Goal: Information Seeking & Learning: Compare options

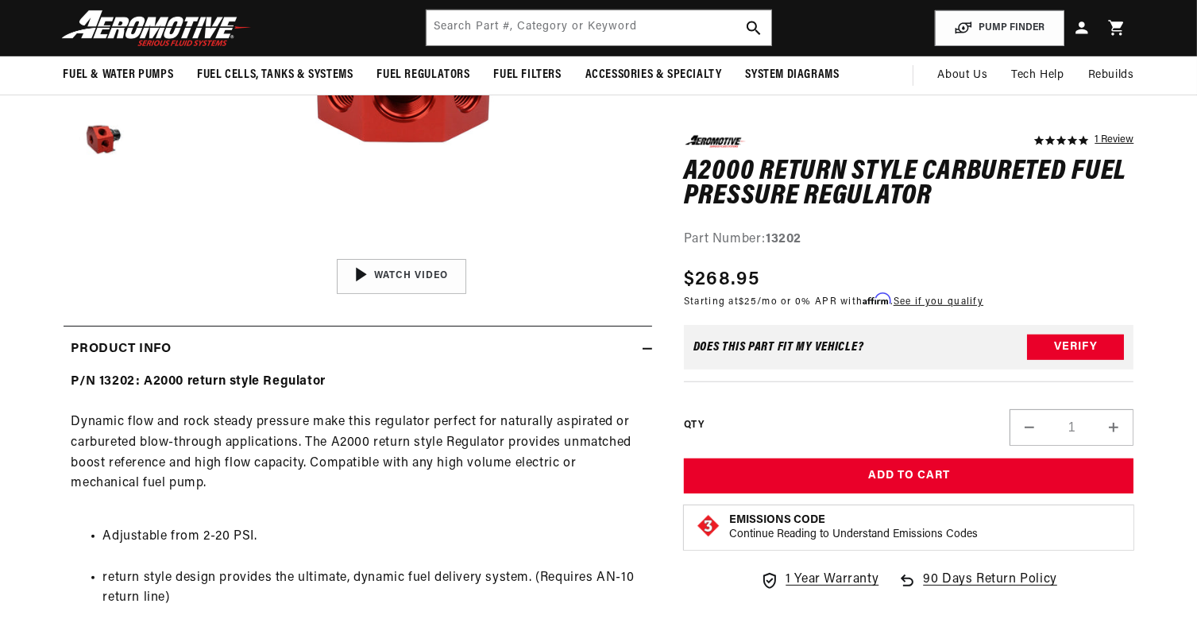
scroll to position [473, 0]
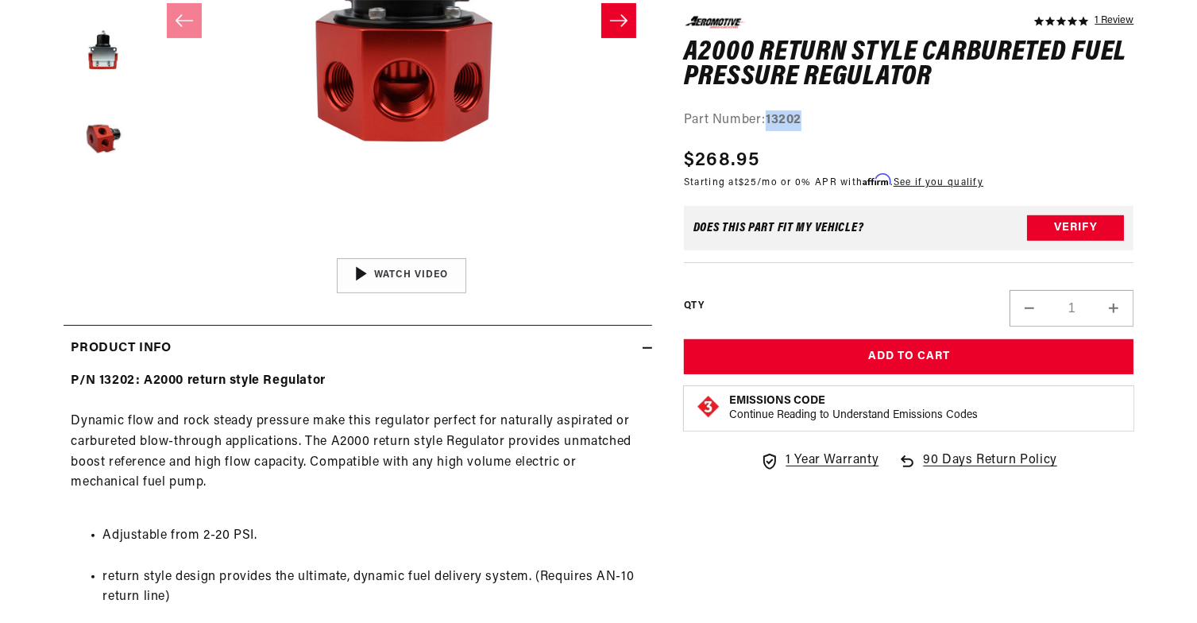
drag, startPoint x: 835, startPoint y: 126, endPoint x: 768, endPoint y: 117, distance: 67.3
click at [768, 117] on div "Part Number: 13202" at bounding box center [909, 120] width 451 height 21
copy strong "13202"
click at [104, 139] on button "Load image 5 in gallery view" at bounding box center [103, 137] width 79 height 79
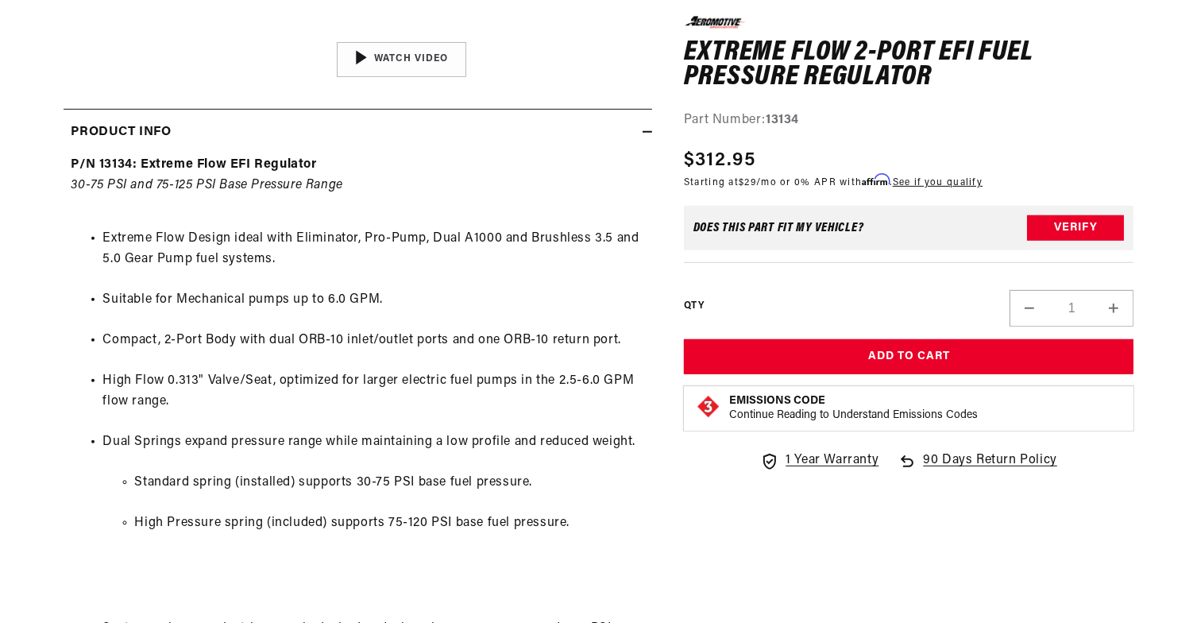
scroll to position [0, 1007]
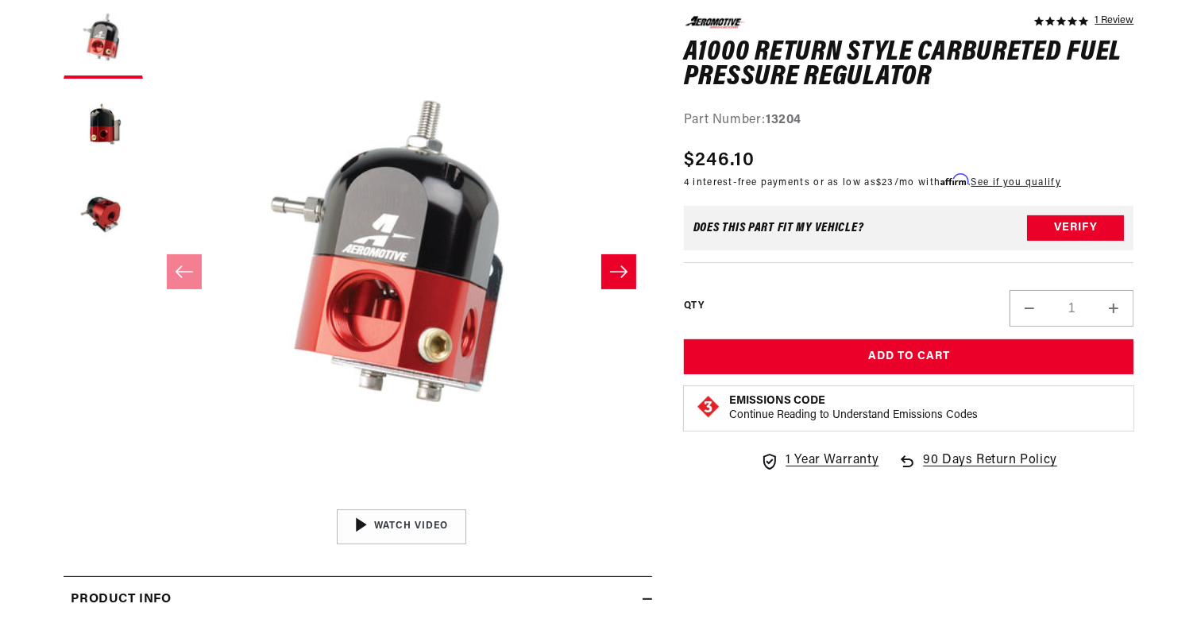
scroll to position [0, 1007]
drag, startPoint x: 808, startPoint y: 119, endPoint x: 771, endPoint y: 117, distance: 37.4
click at [771, 117] on div "Part Number: 13204" at bounding box center [909, 120] width 451 height 21
copy strong "13204"
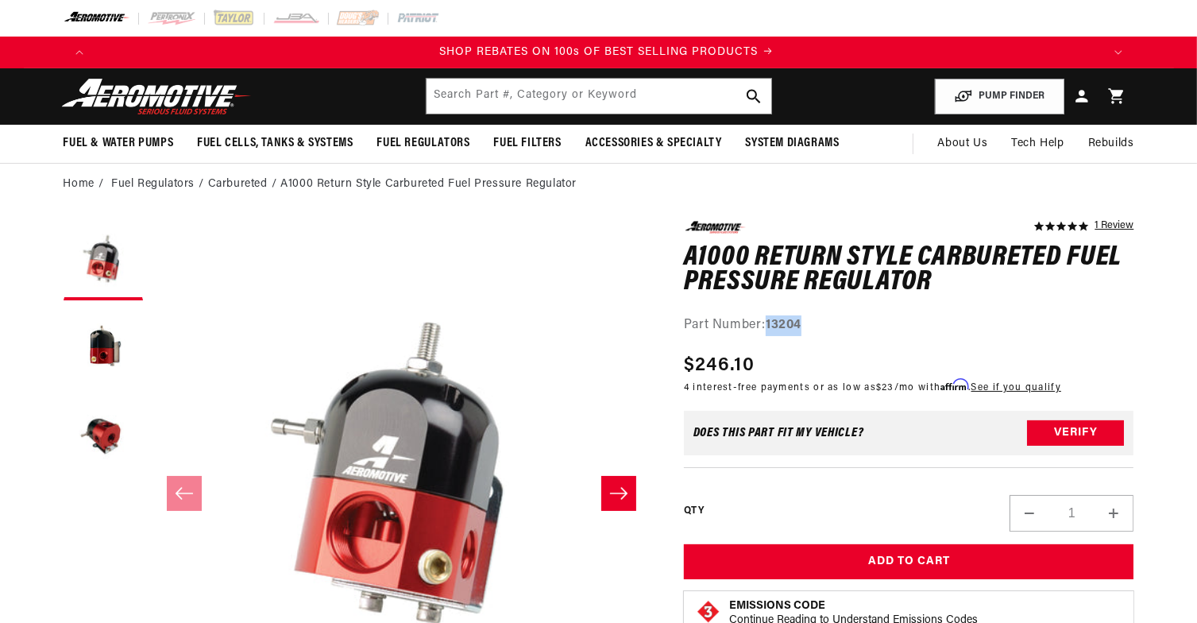
scroll to position [0, 2015]
